Goal: Find specific page/section: Find specific page/section

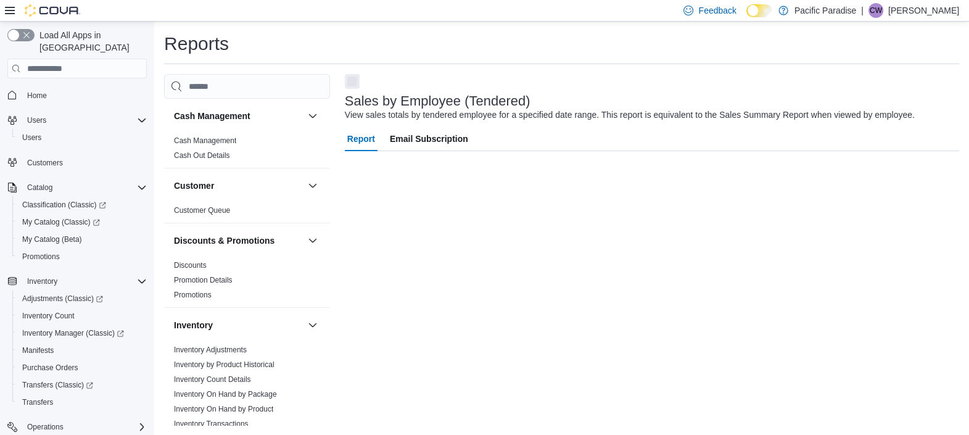
click at [942, 9] on p "Carson Wilson" at bounding box center [923, 10] width 71 height 15
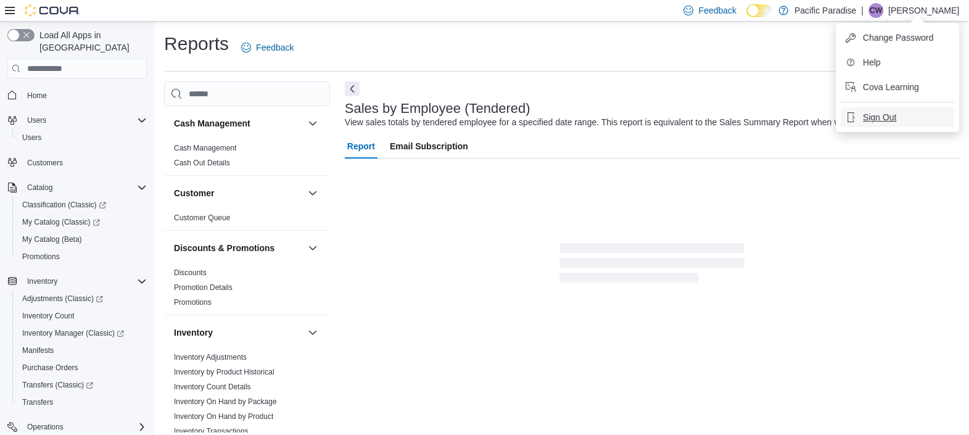
click at [909, 123] on button "Sign Out" at bounding box center [898, 117] width 114 height 20
